Goal: Find specific page/section: Find specific page/section

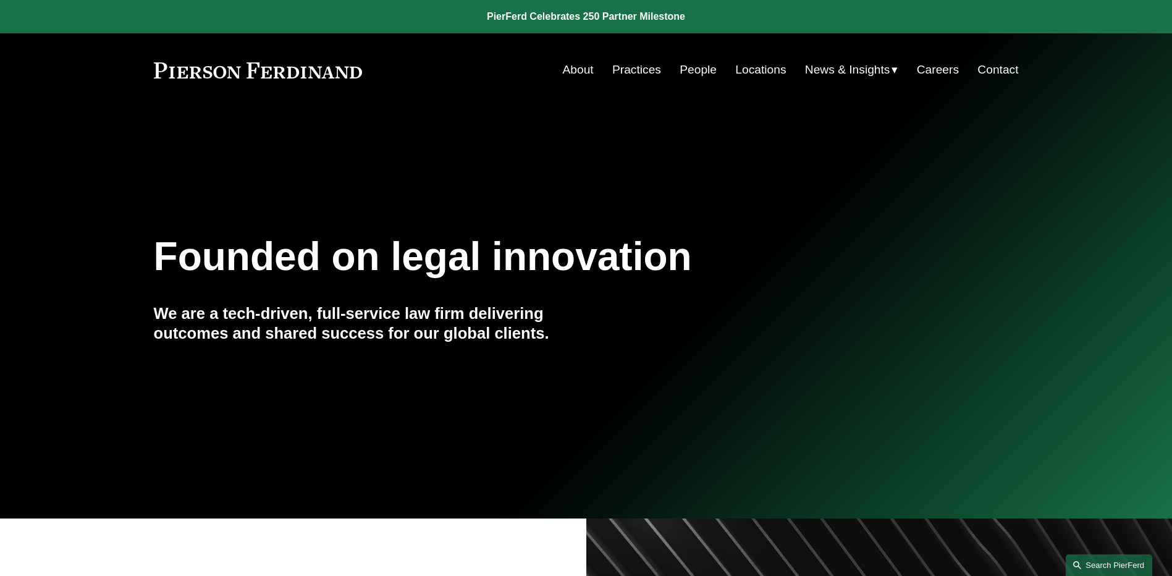
click at [1101, 573] on link "Search this site" at bounding box center [1109, 565] width 87 height 22
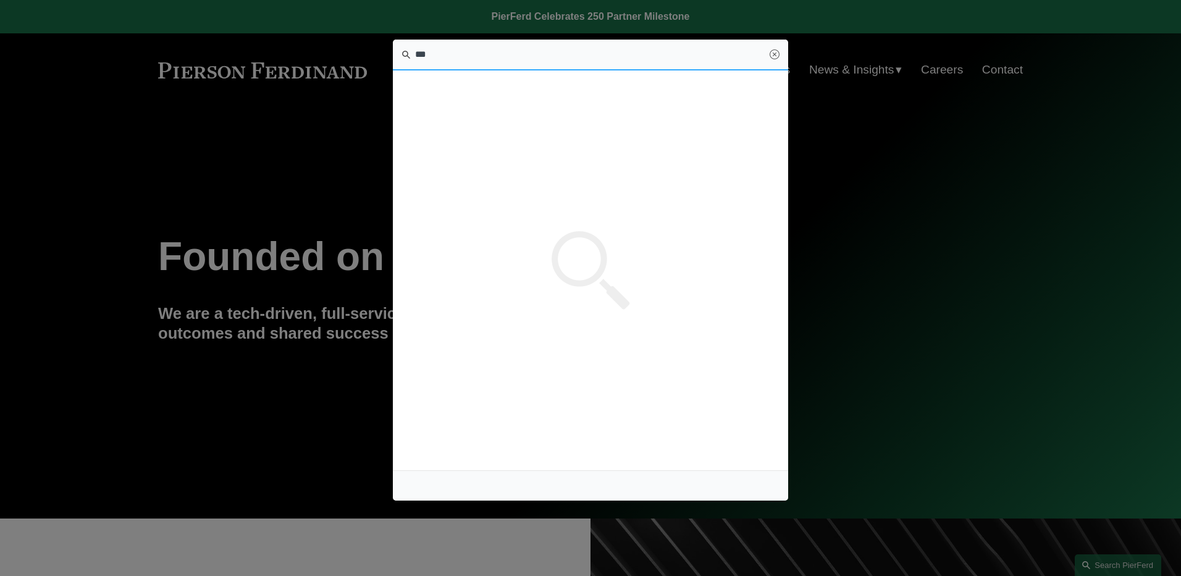
type input "***"
click at [955, 240] on div at bounding box center [590, 288] width 1181 height 576
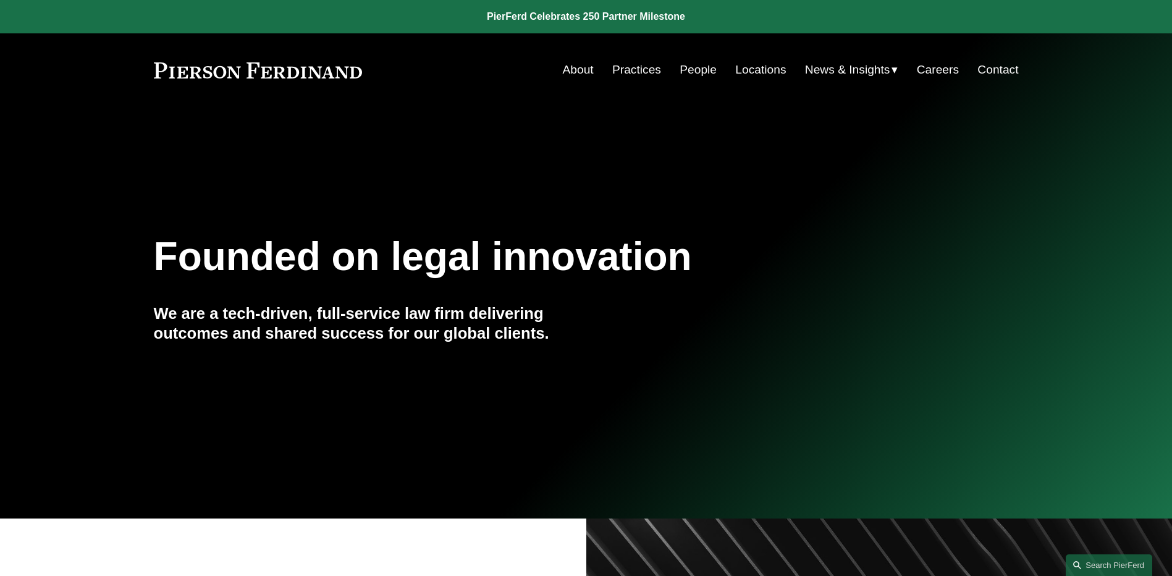
click at [696, 74] on link "People" at bounding box center [698, 69] width 37 height 23
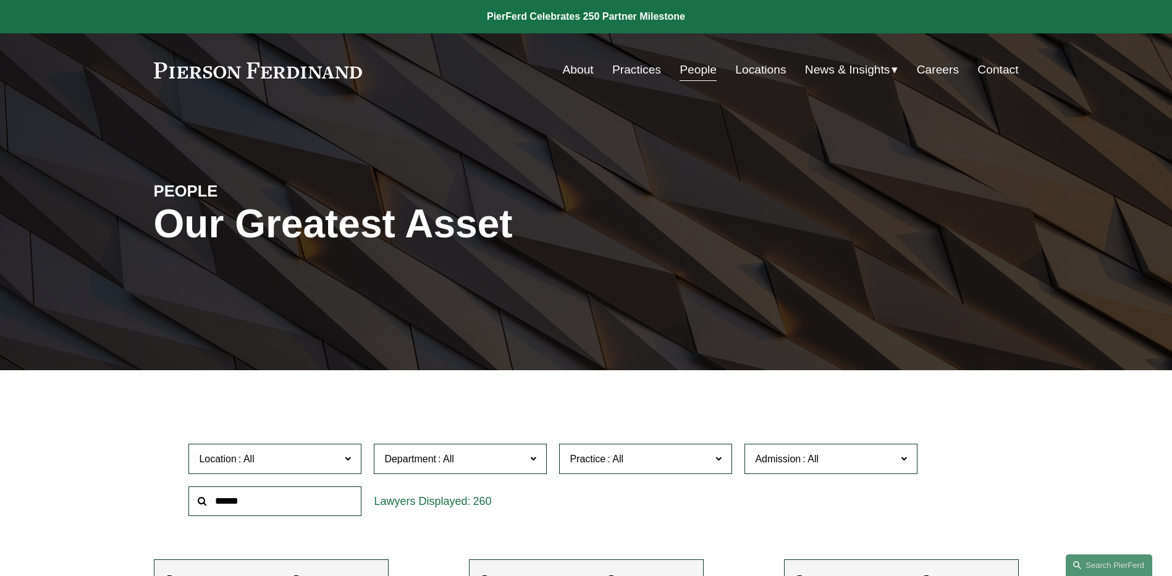
click at [343, 458] on label "Location" at bounding box center [274, 459] width 173 height 30
click at [0, 0] on link "Dallas" at bounding box center [0, 0] width 0 height 0
click at [692, 74] on link "People" at bounding box center [698, 69] width 37 height 23
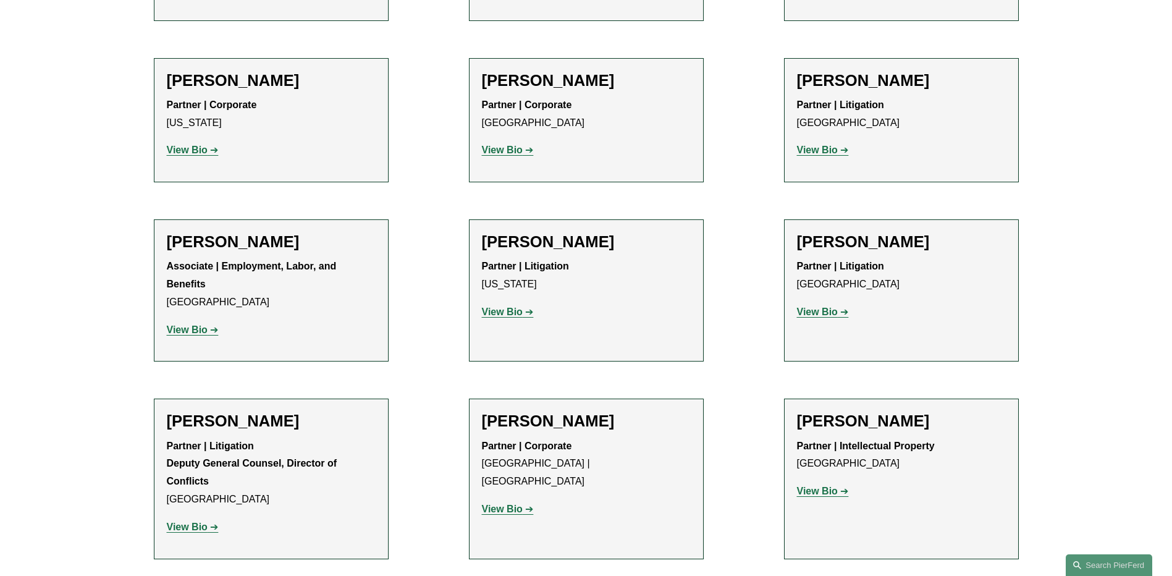
scroll to position [12976, 0]
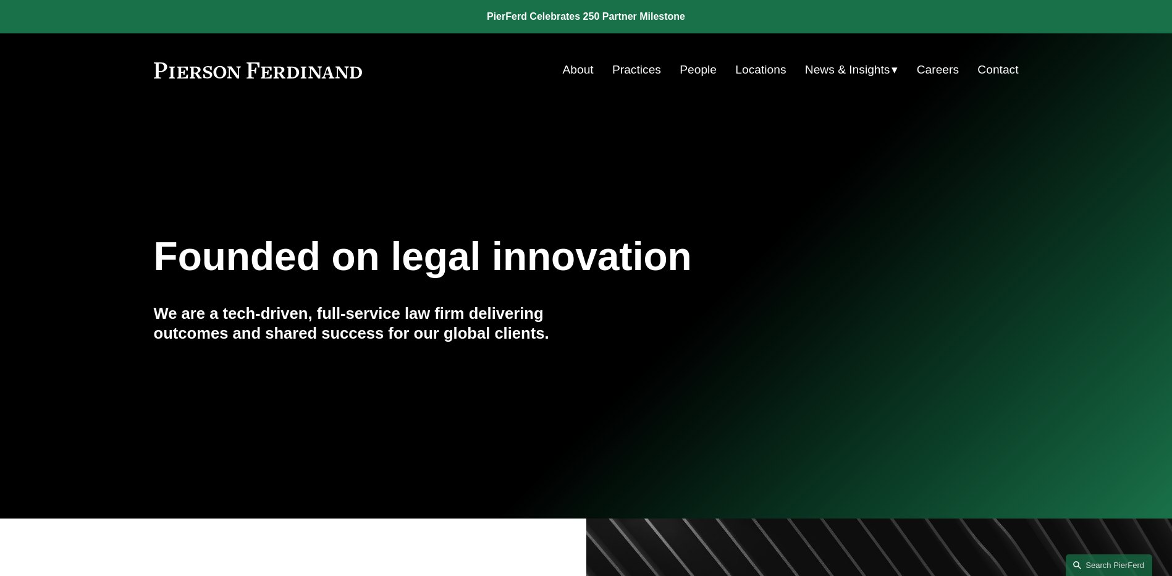
click at [700, 71] on link "People" at bounding box center [698, 69] width 37 height 23
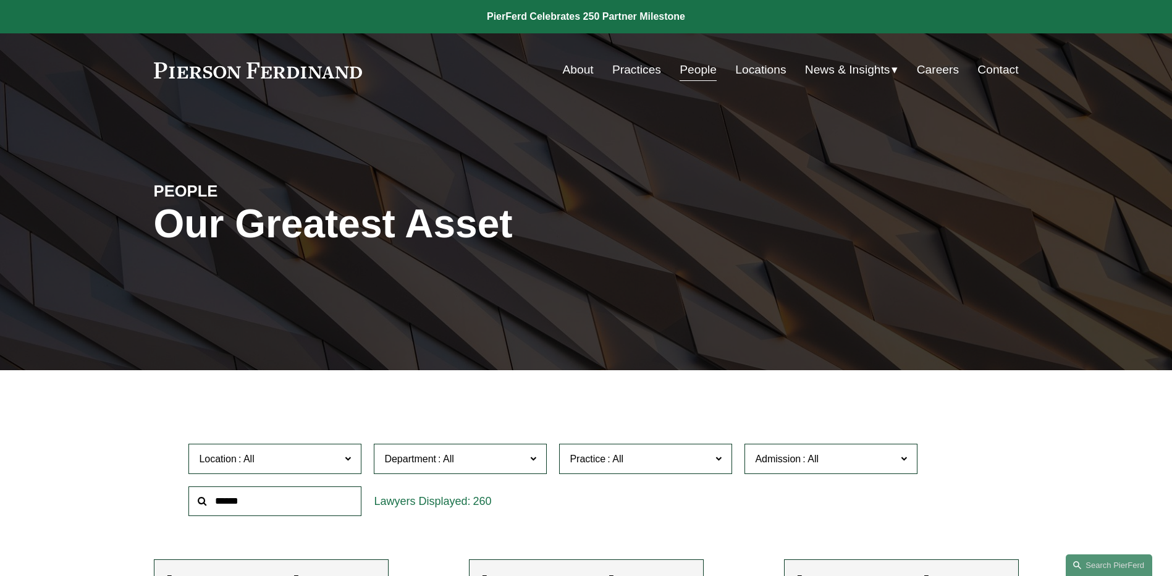
click at [0, 0] on span "News" at bounding box center [0, 0] width 0 height 0
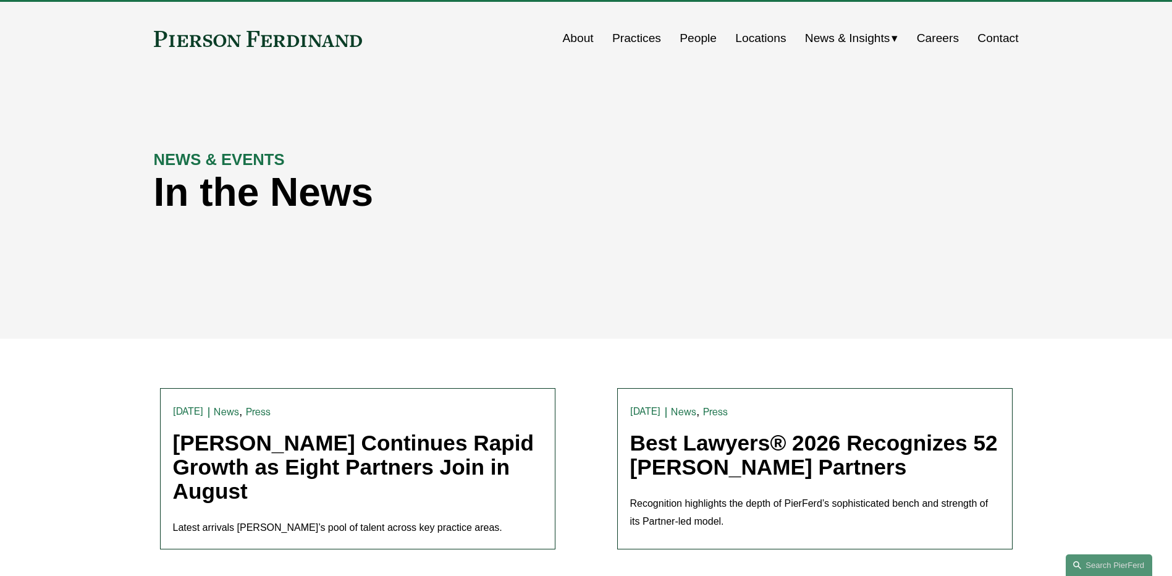
scroll to position [62, 0]
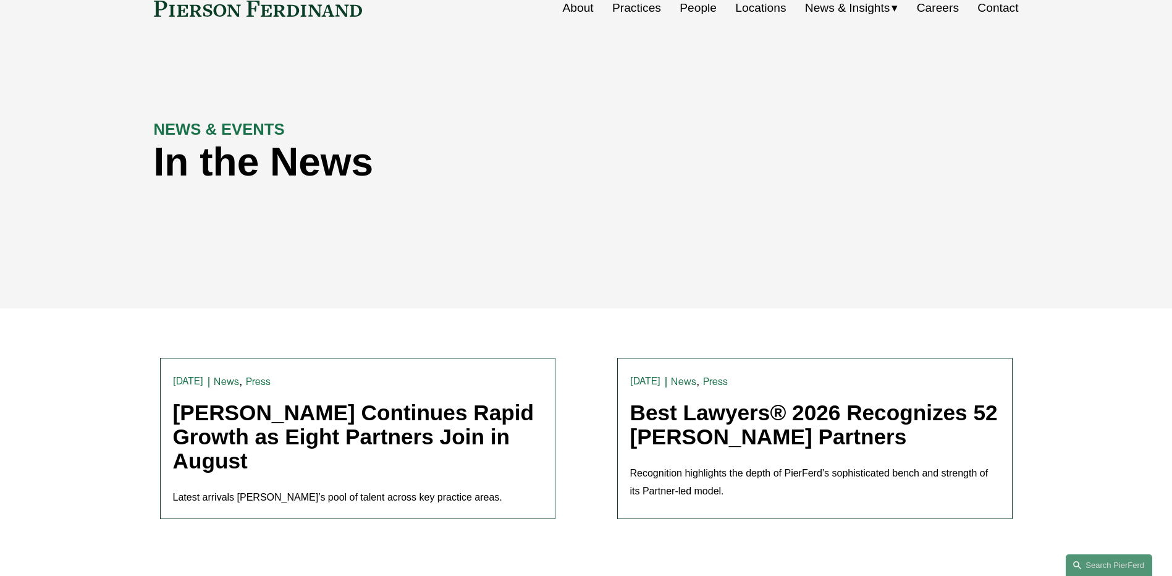
click at [0, 0] on span "Insights" at bounding box center [0, 0] width 0 height 0
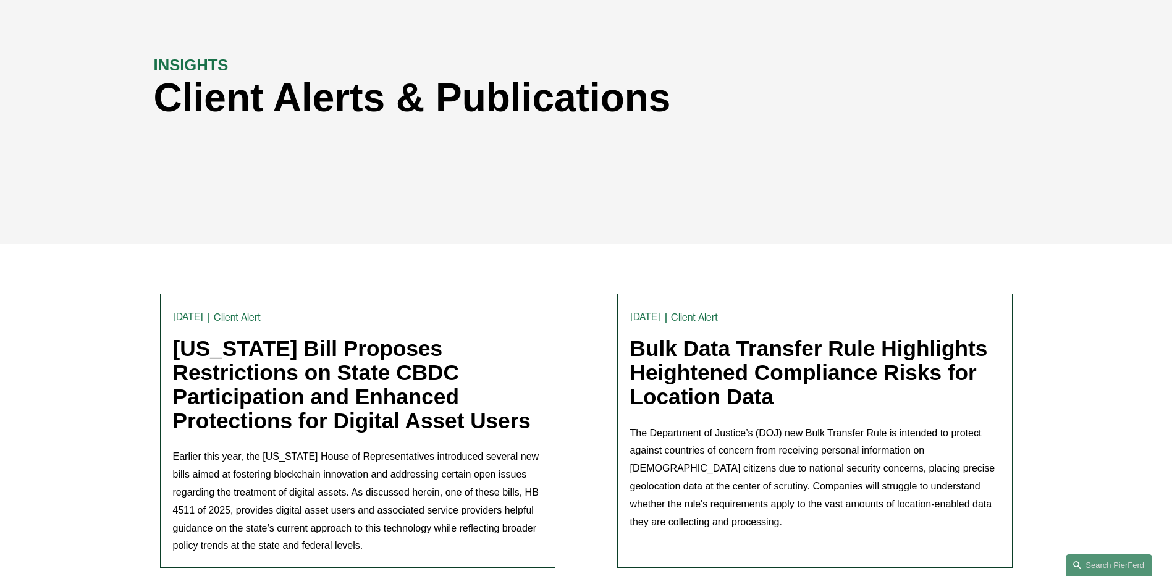
scroll to position [247, 0]
